Goal: Navigation & Orientation: Find specific page/section

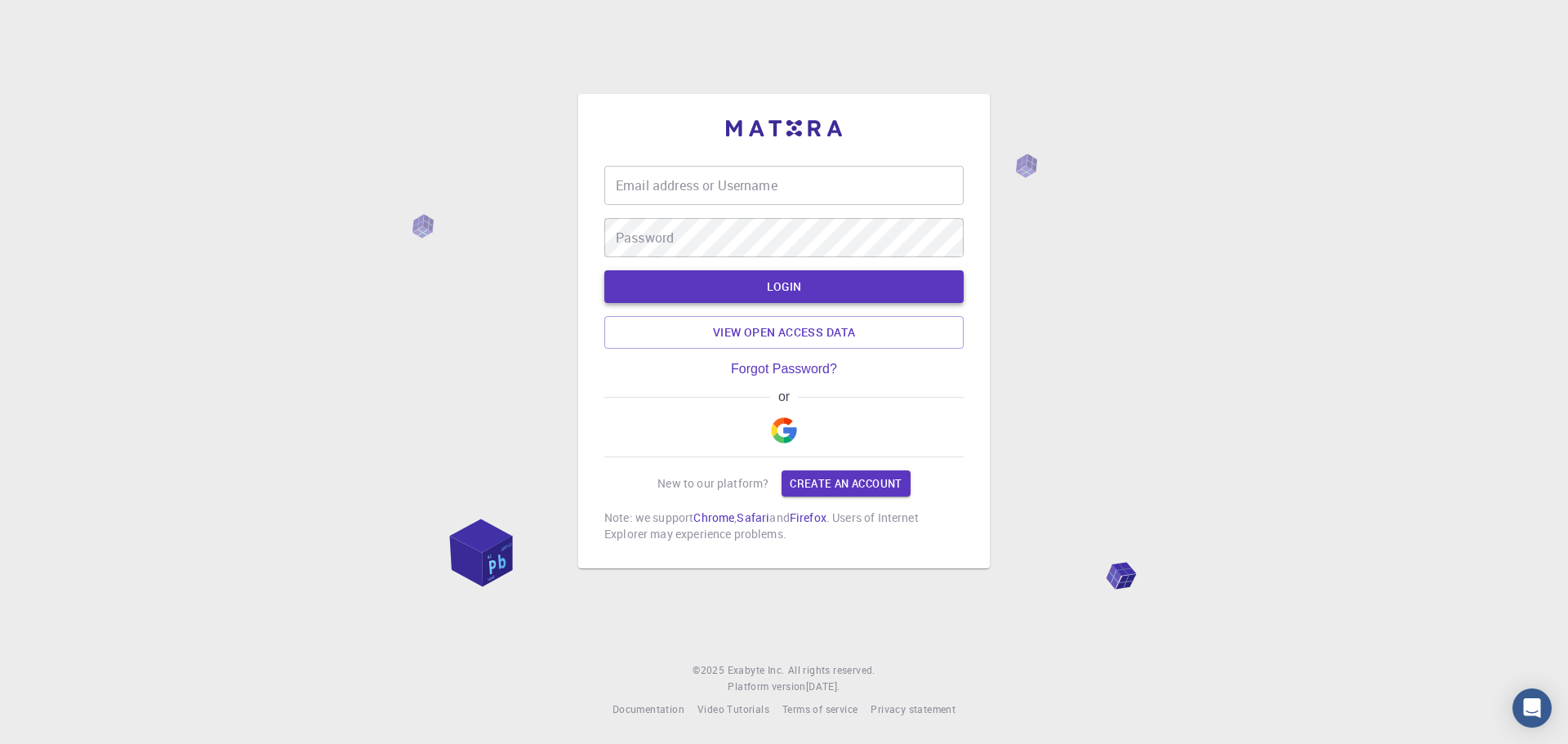
type input "[EMAIL_ADDRESS][DOMAIN_NAME]"
click at [770, 284] on button "LOGIN" at bounding box center [784, 286] width 359 height 32
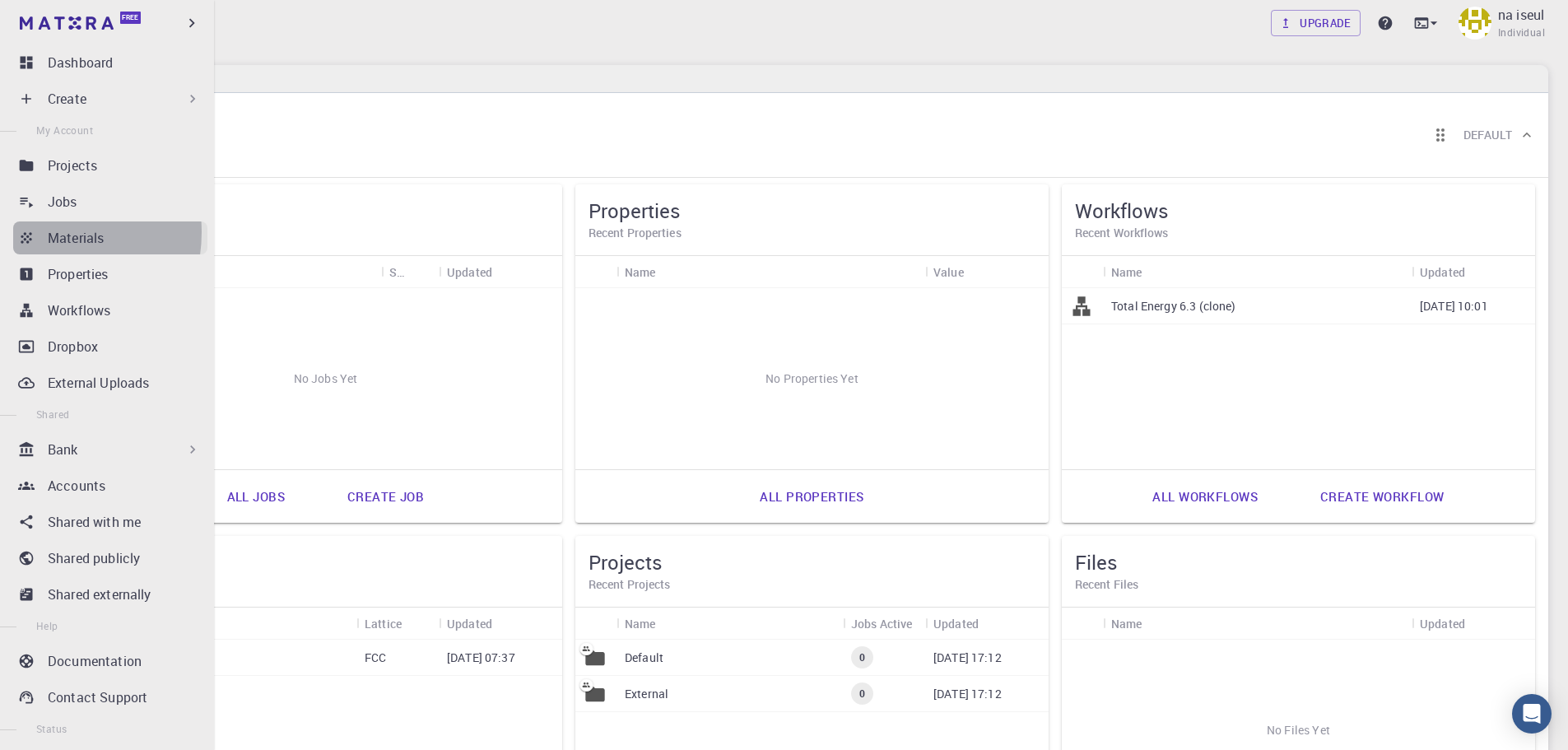
click at [42, 232] on link "Materials" at bounding box center [110, 237] width 195 height 33
